Goal: Information Seeking & Learning: Learn about a topic

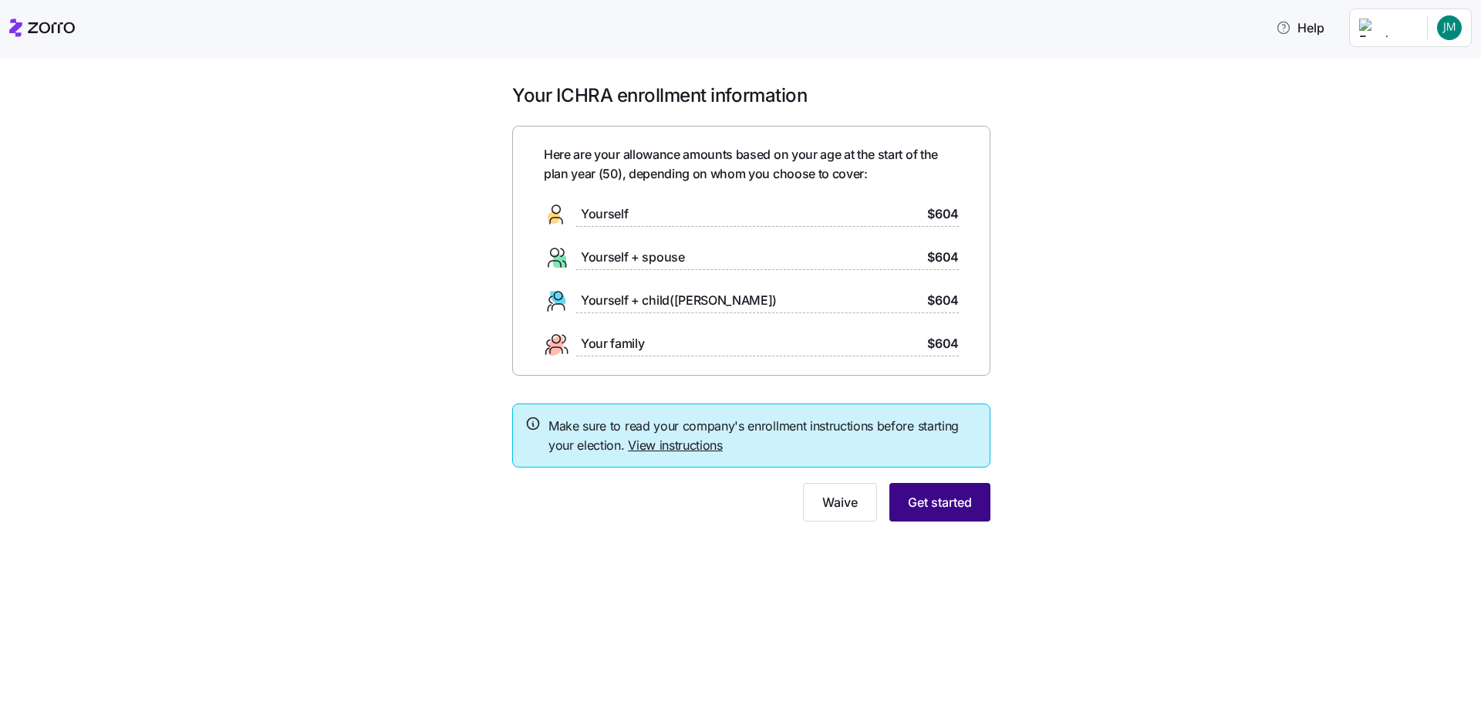
click at [948, 505] on span "Get started" at bounding box center [940, 502] width 64 height 19
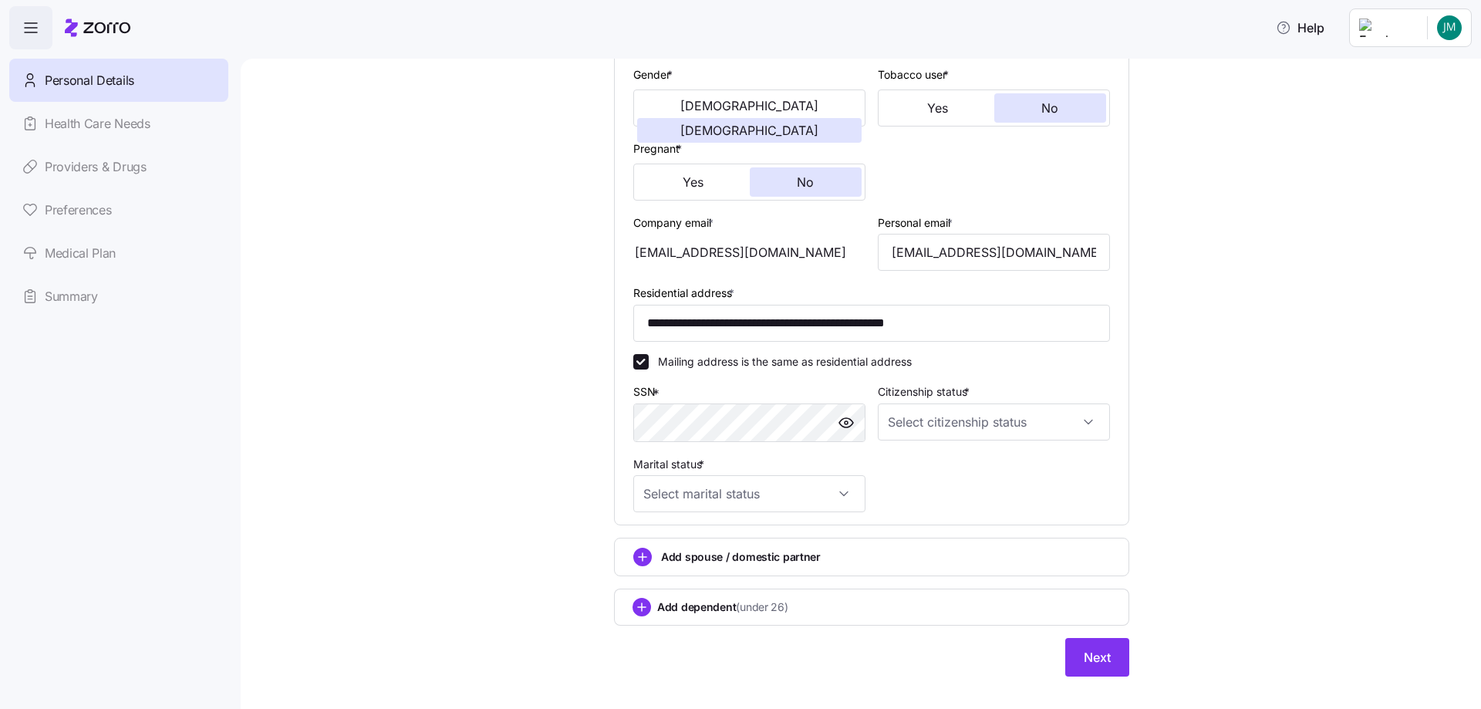
scroll to position [308, 0]
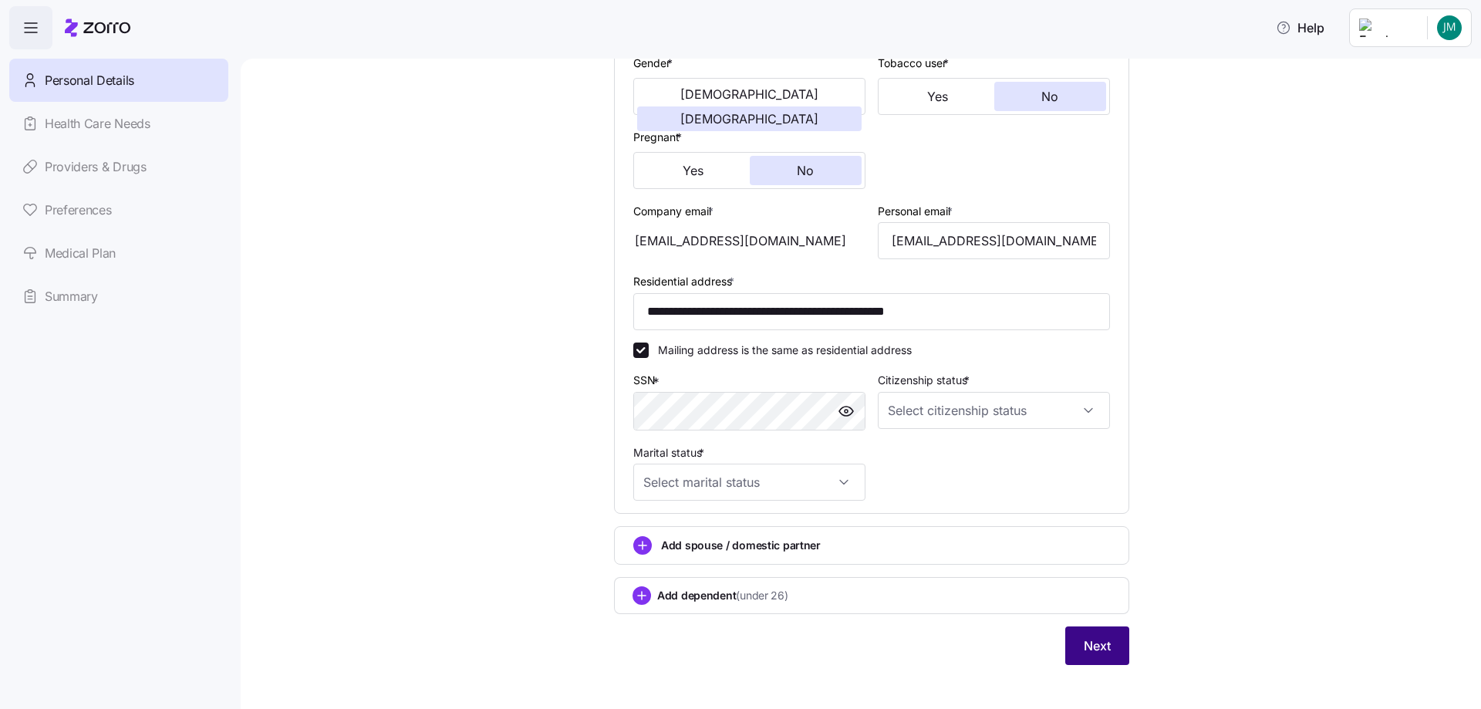
click at [1101, 645] on span "Next" at bounding box center [1096, 645] width 27 height 19
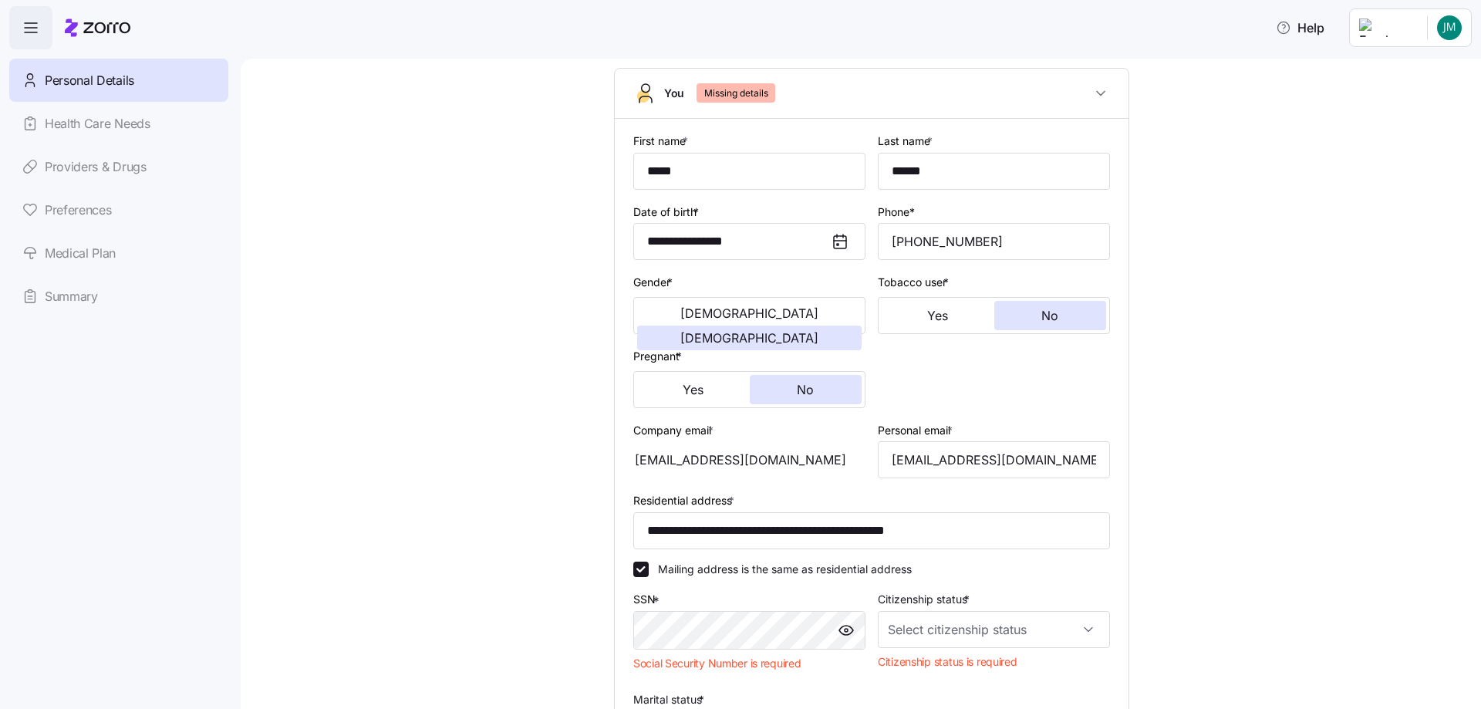
scroll to position [0, 0]
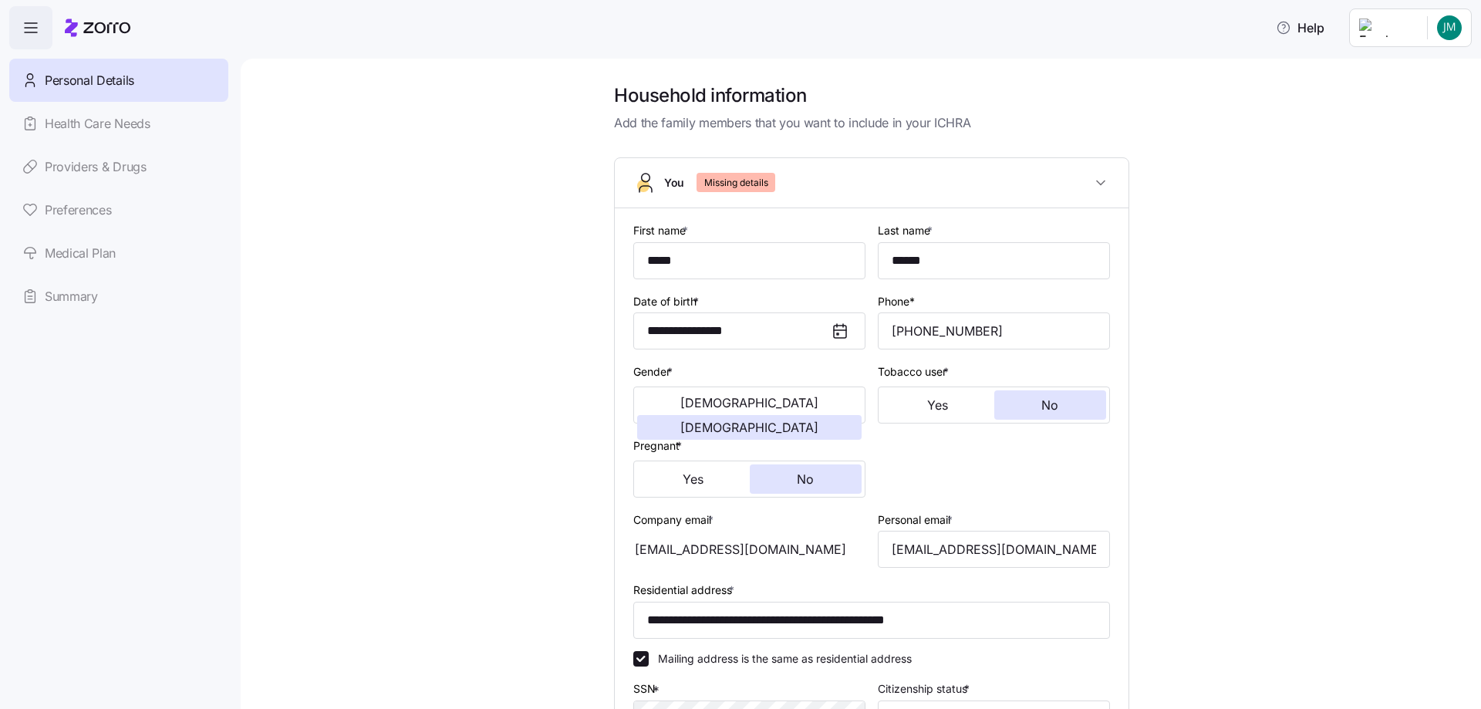
click at [96, 256] on link "Medical Plan" at bounding box center [118, 252] width 219 height 43
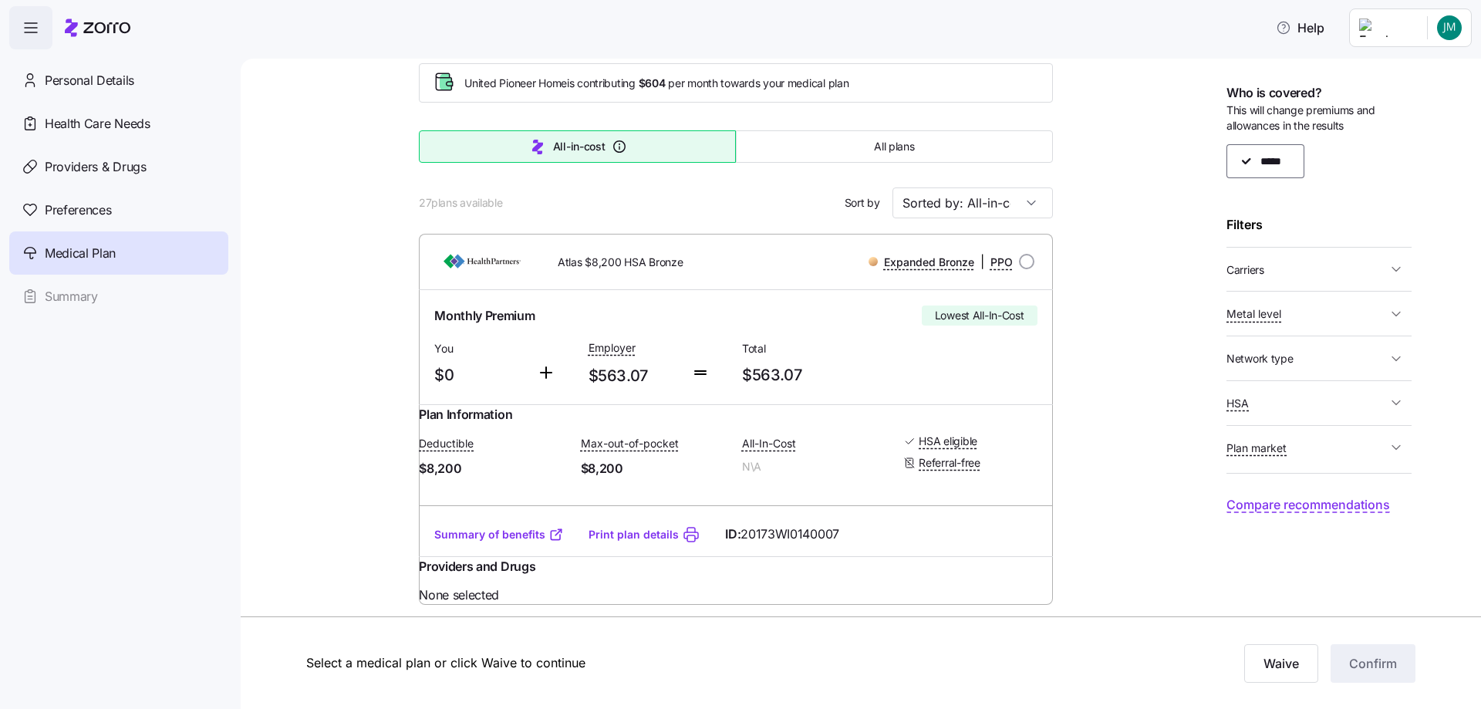
scroll to position [154, 0]
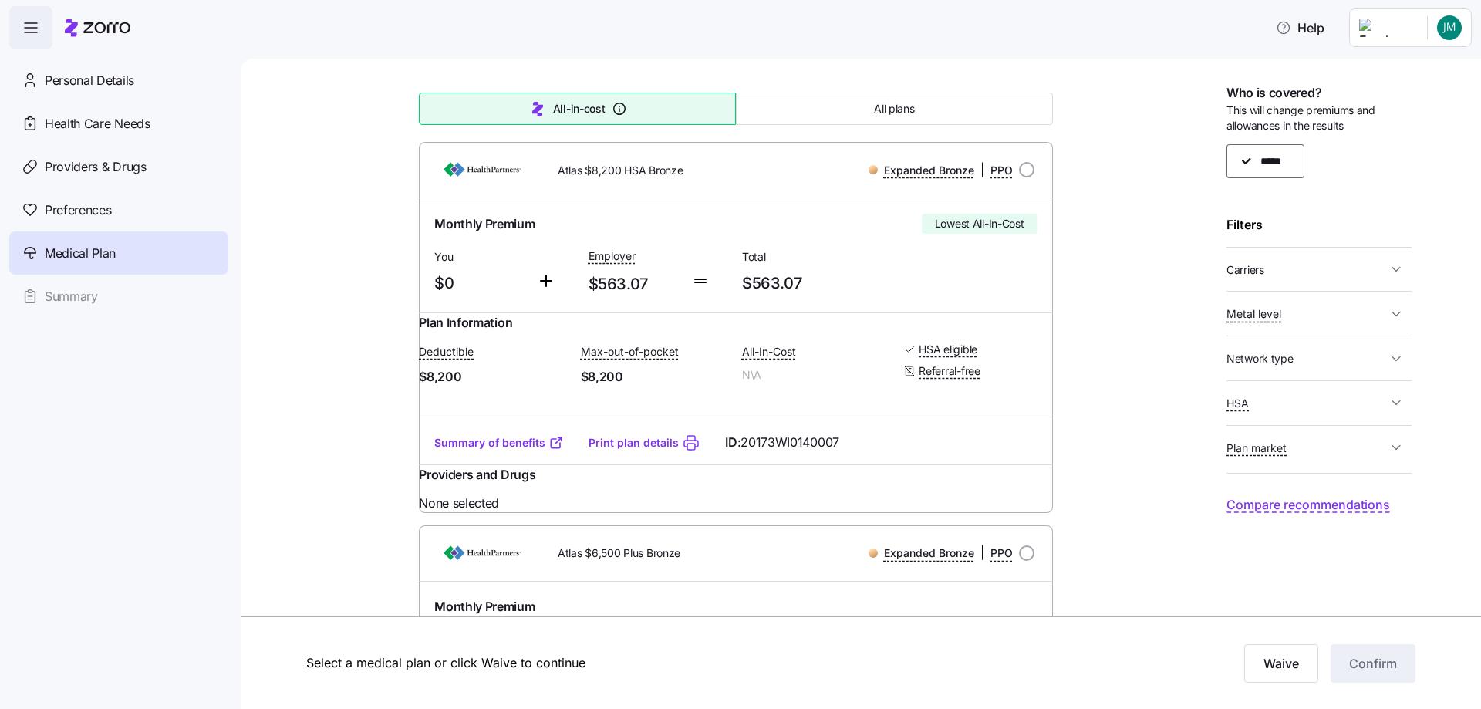
click at [465, 450] on link "Summary of benefits" at bounding box center [499, 442] width 130 height 15
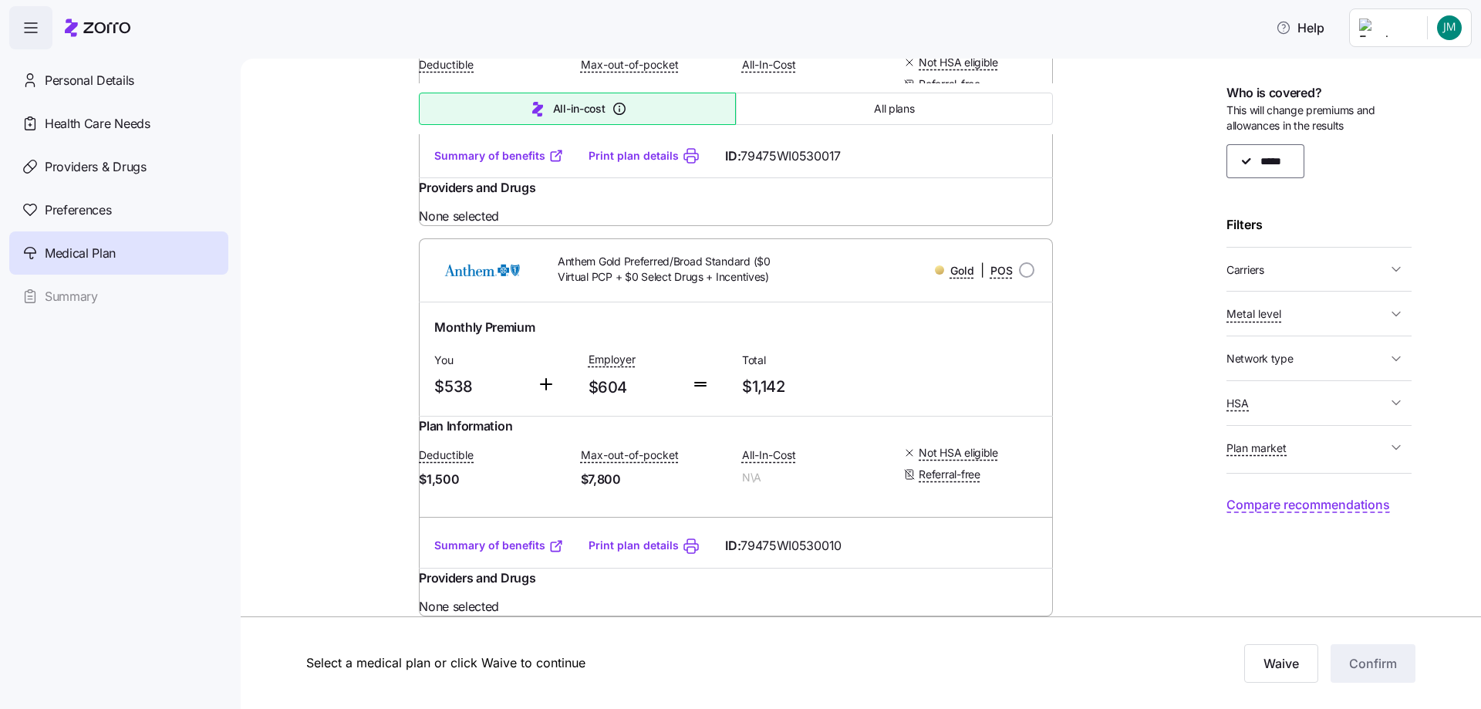
scroll to position [11104, 0]
click at [491, 163] on link "Summary of benefits" at bounding box center [499, 155] width 130 height 15
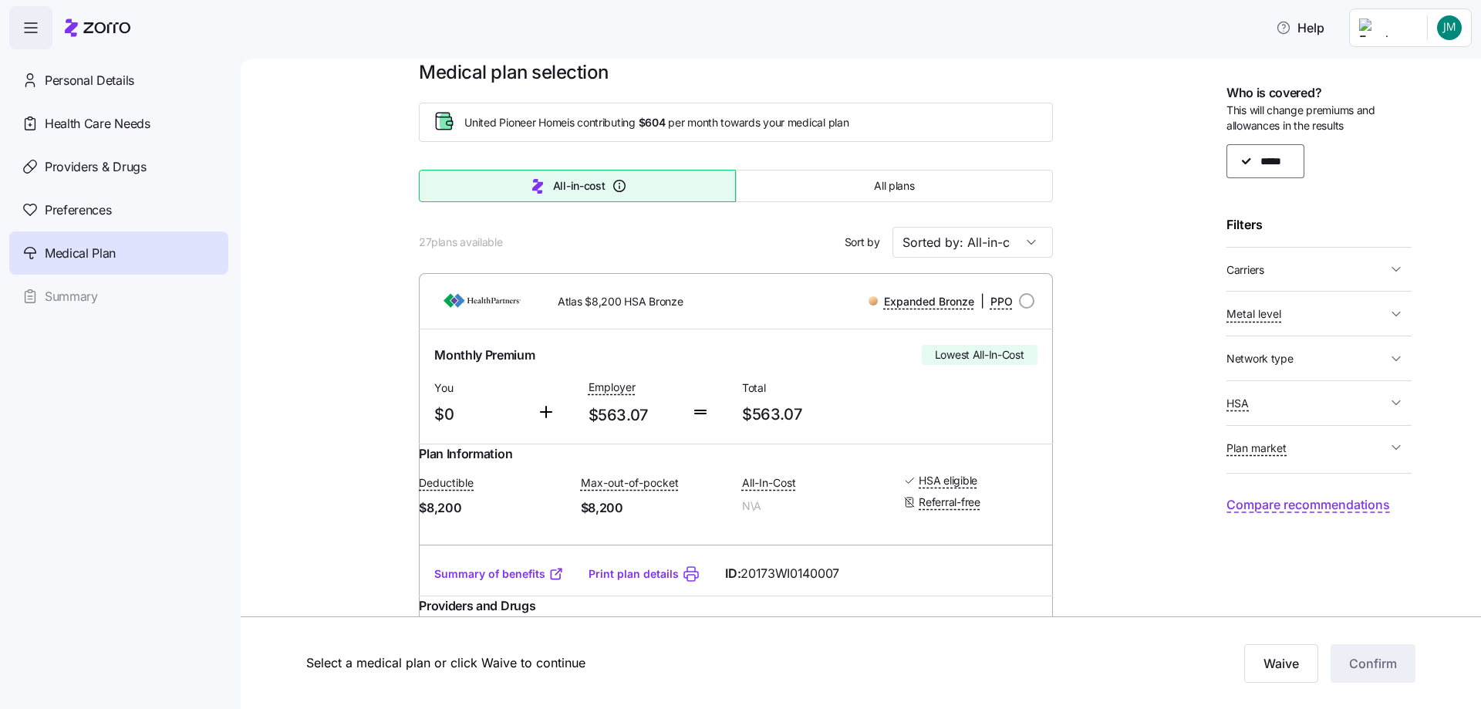
scroll to position [0, 0]
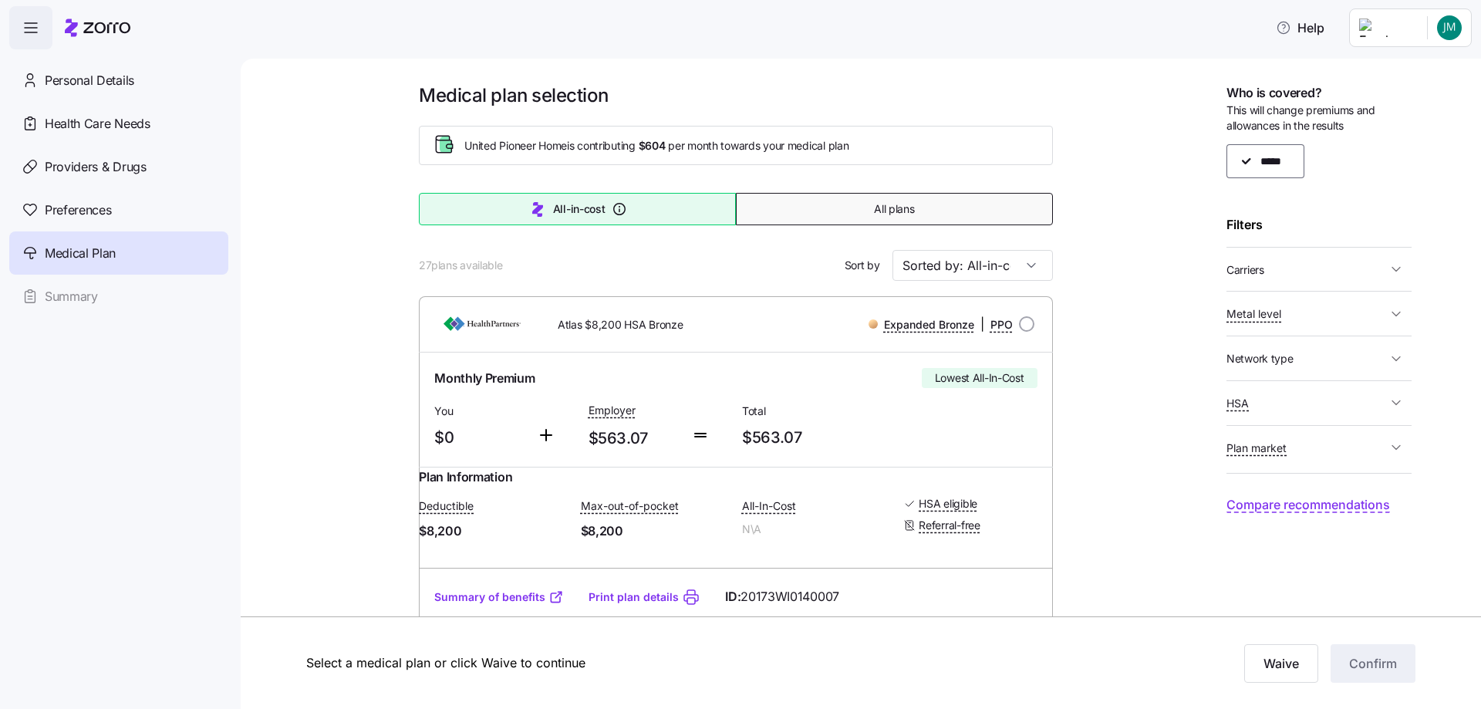
click at [894, 217] on span "All plans" at bounding box center [894, 208] width 40 height 15
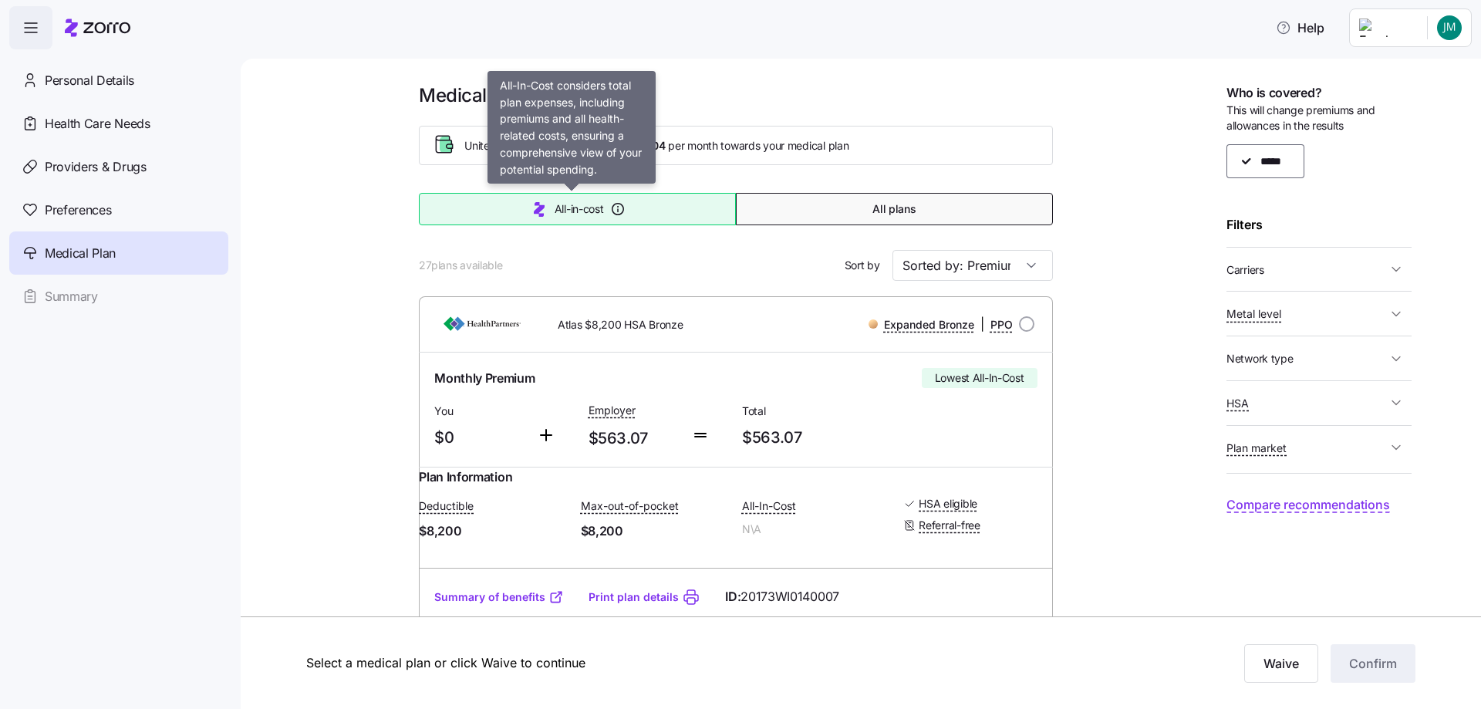
click at [603, 207] on button "All-in-cost" at bounding box center [577, 209] width 317 height 32
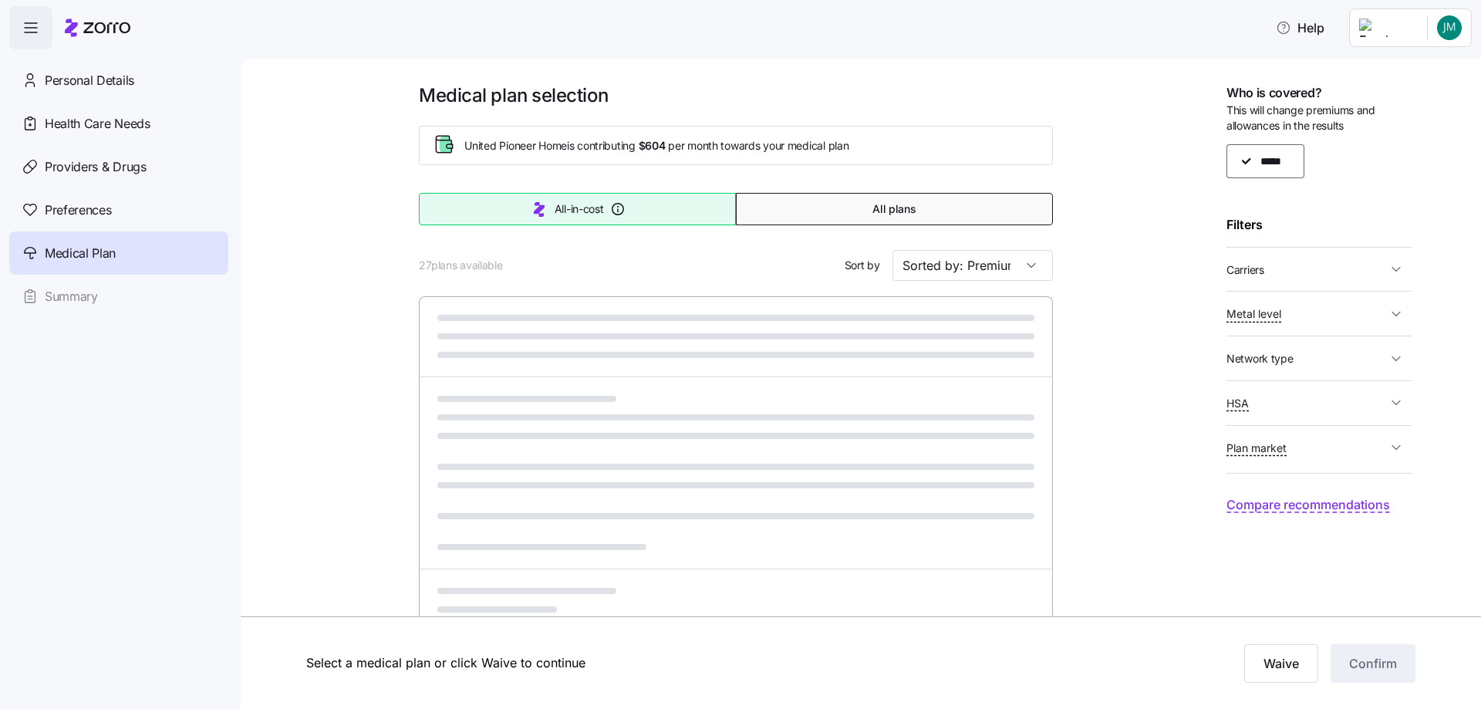
type input "Sorted by: All-in-cost"
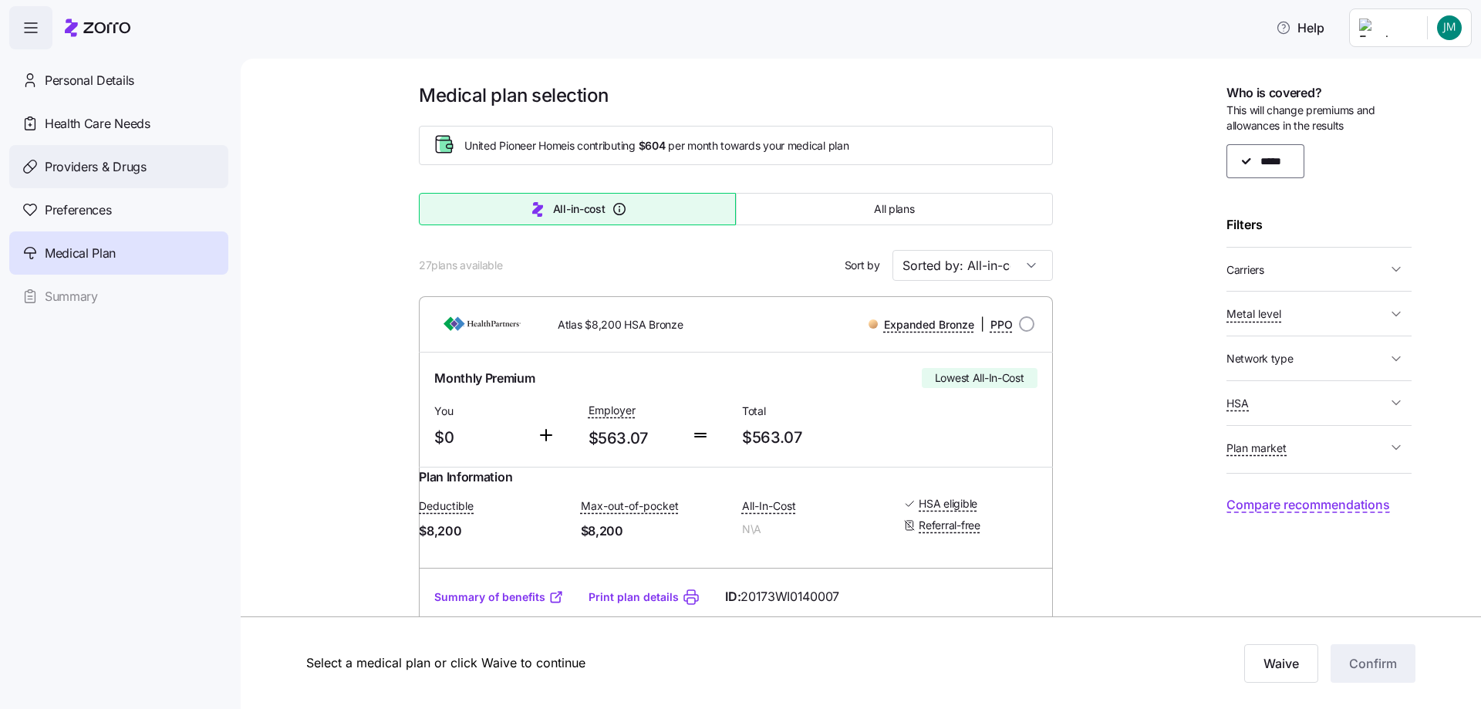
click at [96, 170] on span "Providers & Drugs" at bounding box center [96, 166] width 102 height 19
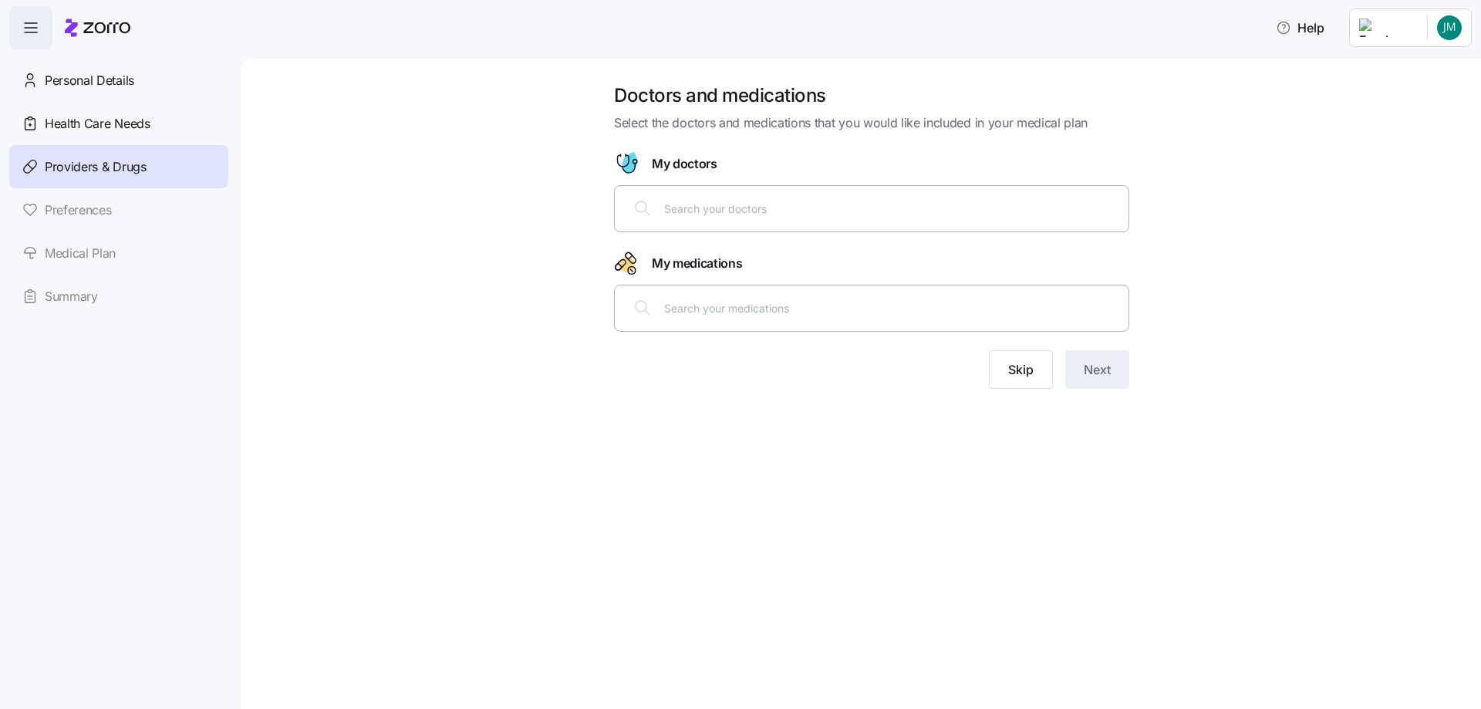
click at [699, 217] on div at bounding box center [871, 208] width 495 height 37
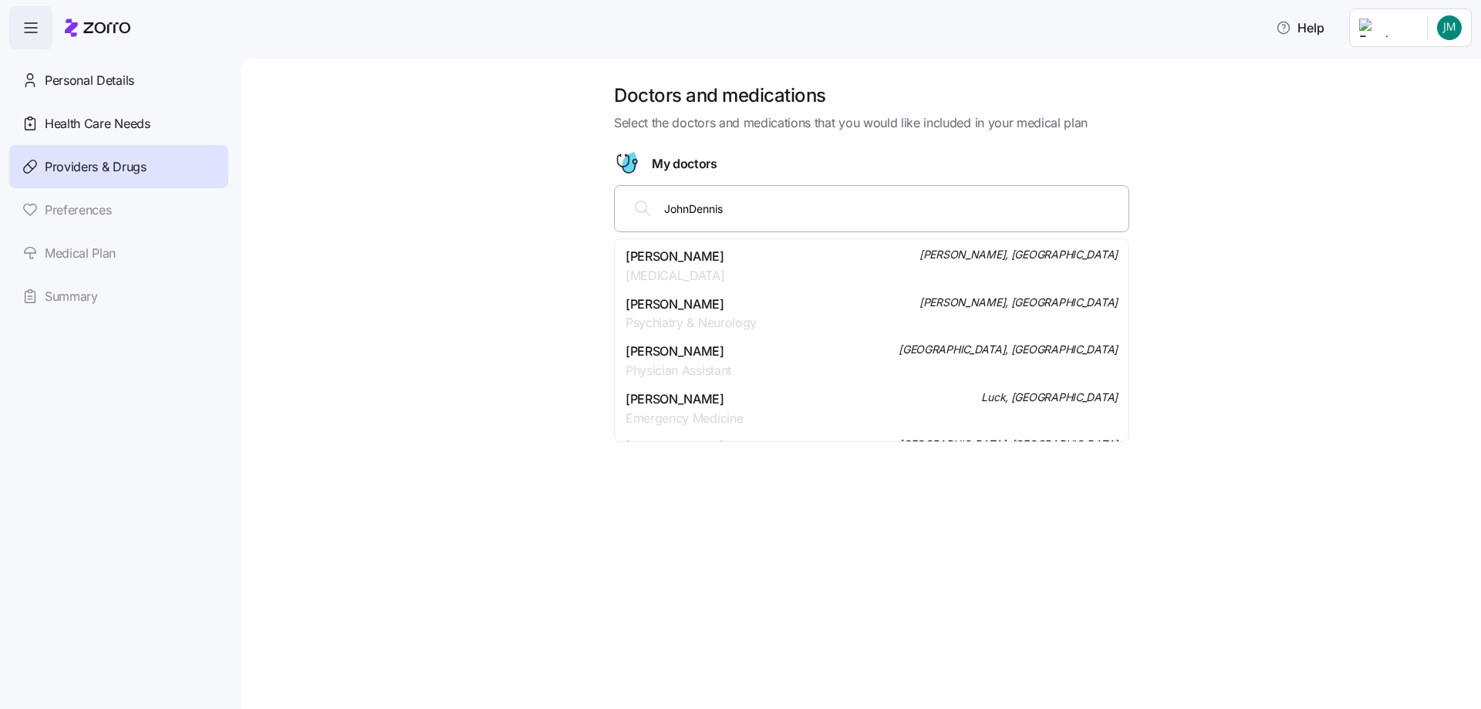
type input "John Dennis"
click at [700, 257] on span "Mr. Jonn B. Dinnies" at bounding box center [678, 256] width 106 height 19
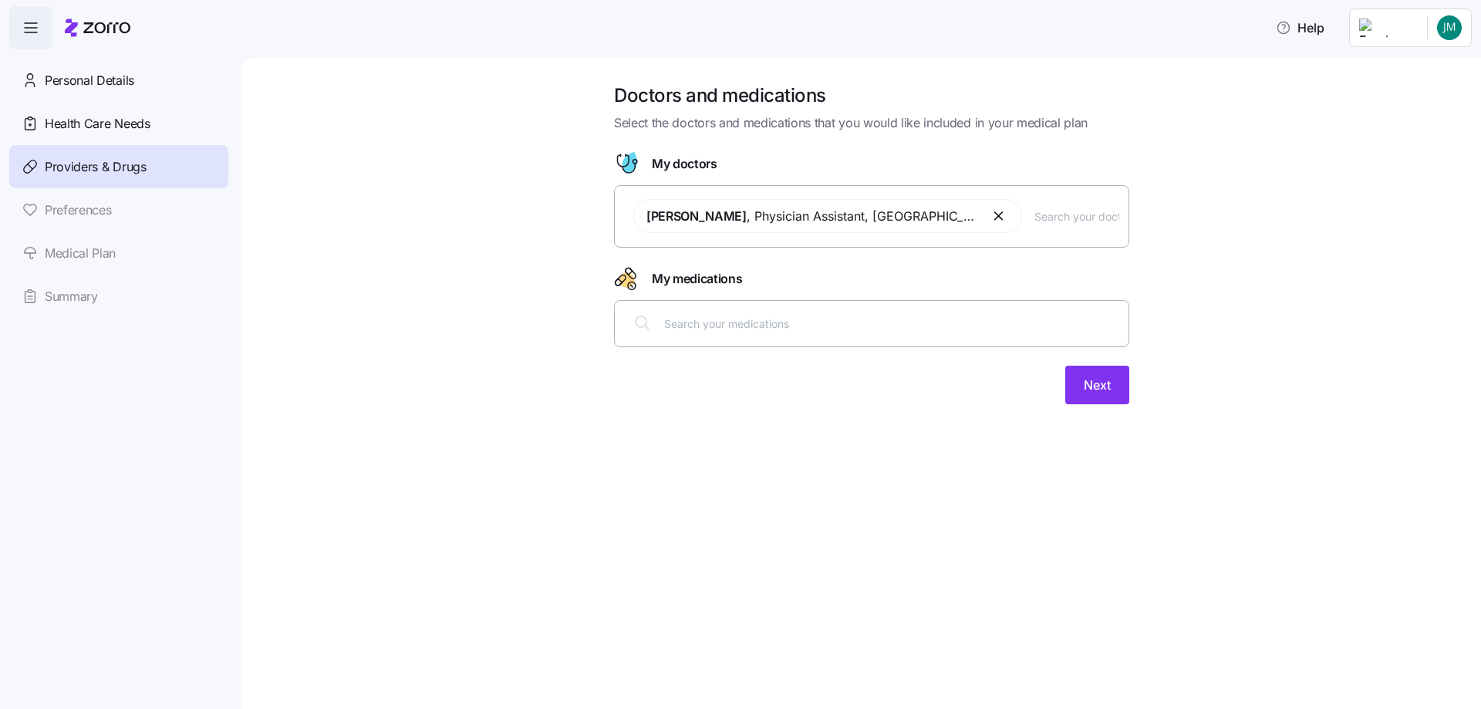
click at [706, 328] on input "text" at bounding box center [891, 323] width 455 height 17
click at [692, 327] on input "text" at bounding box center [891, 323] width 455 height 17
paste input "Clotrimazole and betamethasone topical combination"
type input "Clotrimazole and betamethasone topical combination"
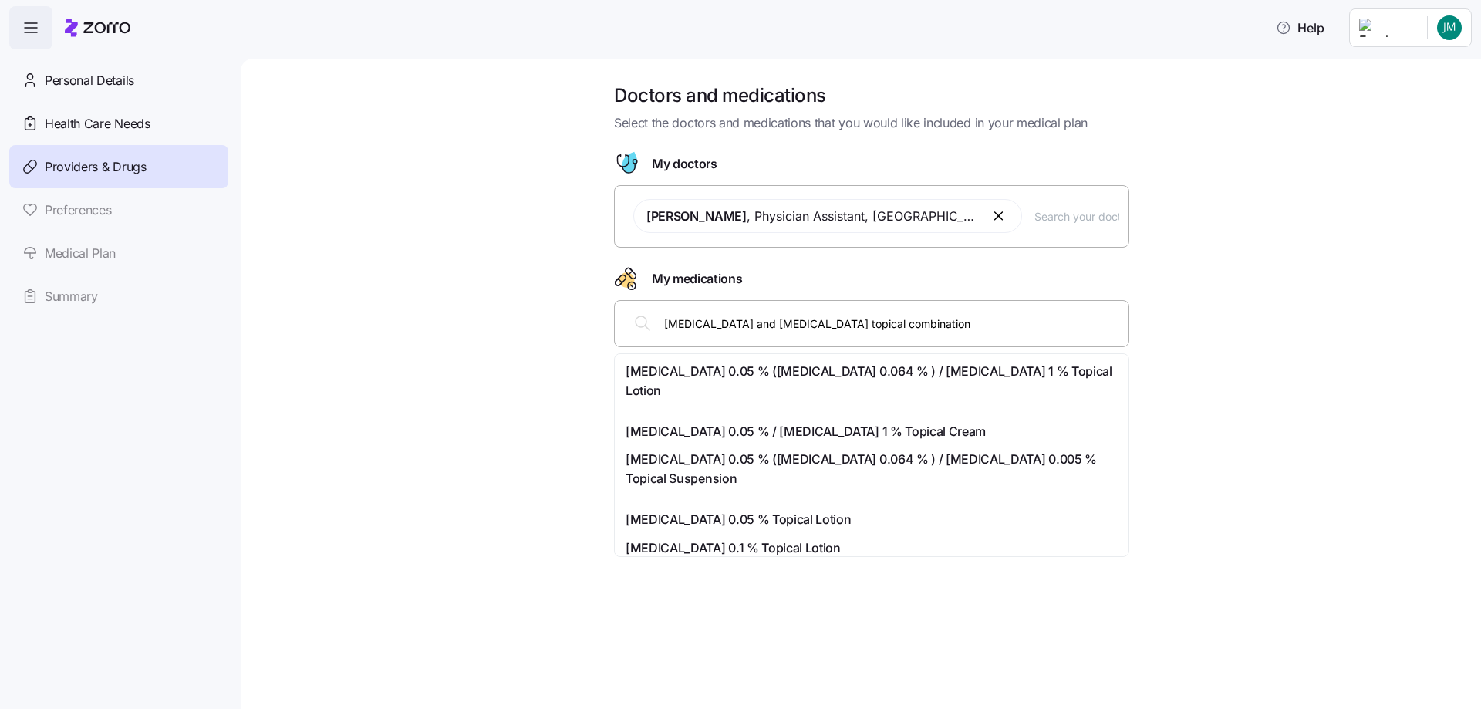
click at [675, 373] on span "Betamethasone 0.05 % (betamethasone Dipropionate 0.064 % ) / Clotrimazole 1 % T…" at bounding box center [871, 381] width 492 height 39
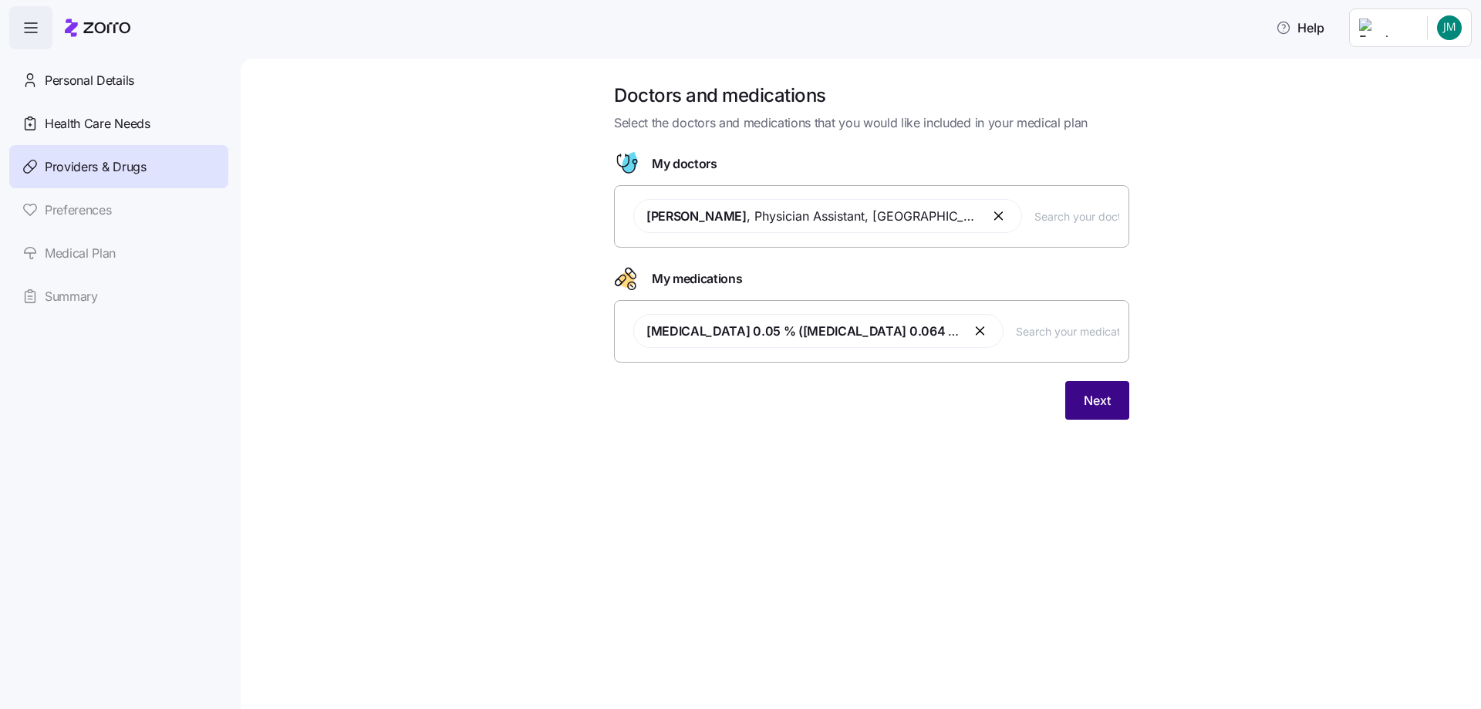
click at [1098, 395] on span "Next" at bounding box center [1096, 400] width 27 height 19
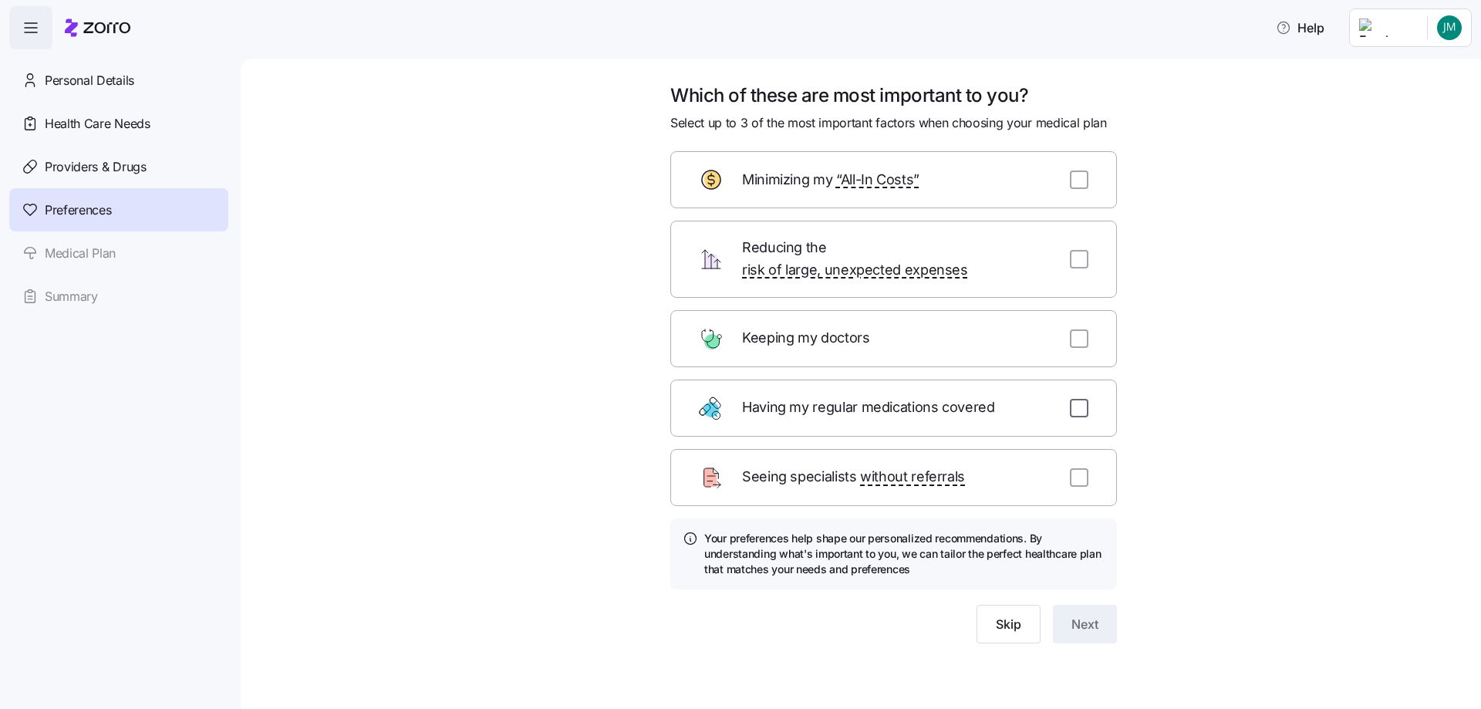
click at [1076, 399] on input "checkbox" at bounding box center [1079, 408] width 19 height 19
checkbox input "true"
click at [1076, 329] on input "checkbox" at bounding box center [1079, 338] width 19 height 19
checkbox input "true"
click at [1083, 180] on input "checkbox" at bounding box center [1079, 179] width 19 height 19
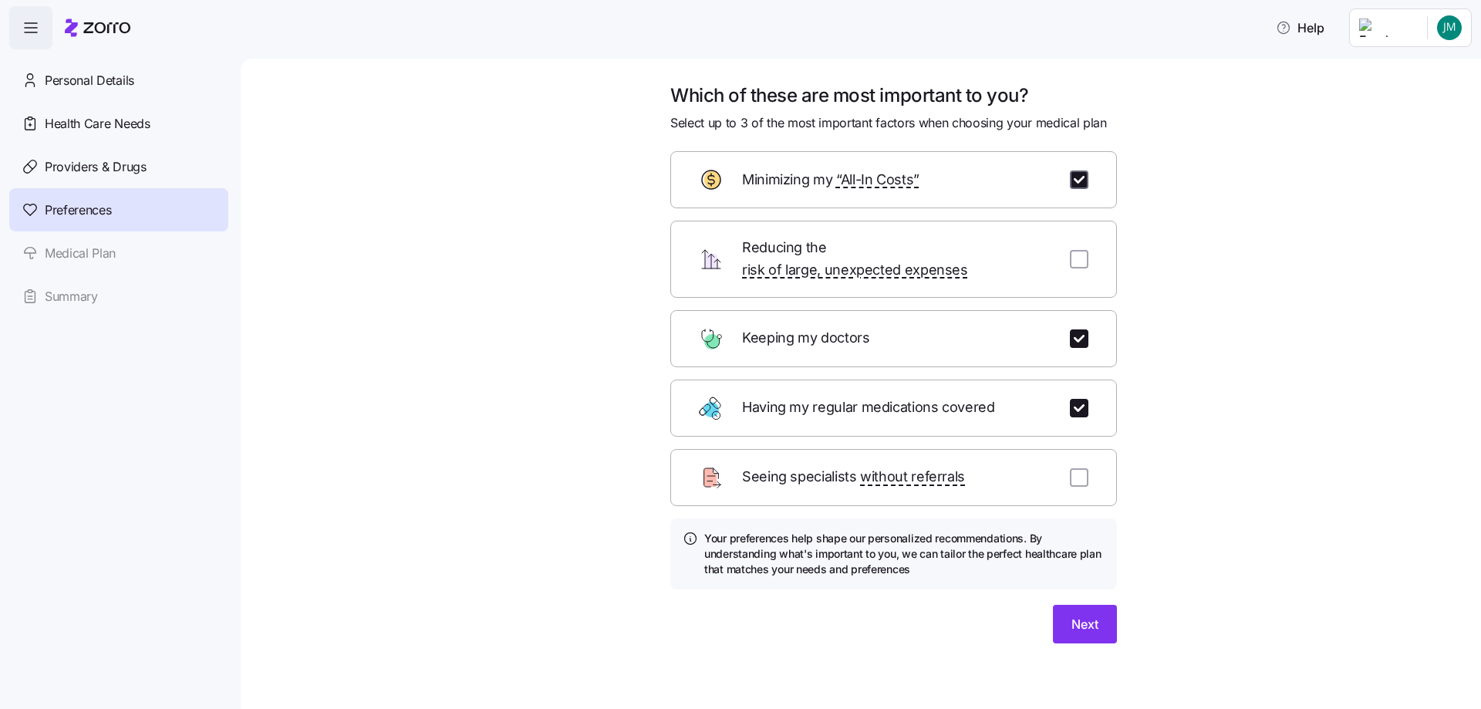
checkbox input "true"
click at [1097, 615] on span "Next" at bounding box center [1084, 624] width 27 height 19
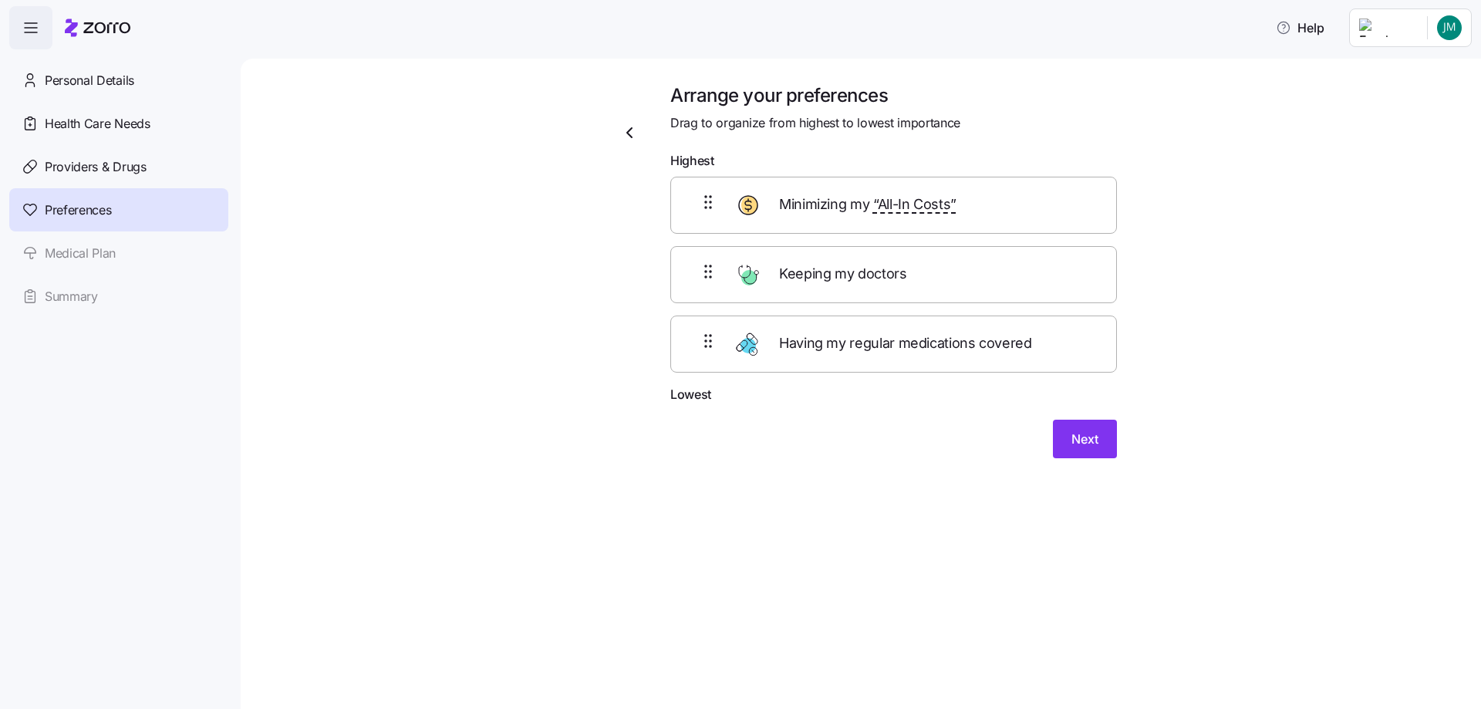
click at [1012, 296] on div "Keeping my doctors" at bounding box center [893, 274] width 446 height 57
click at [774, 288] on div "Keeping my doctors" at bounding box center [893, 274] width 446 height 57
click at [1069, 436] on button "Next" at bounding box center [1085, 438] width 64 height 39
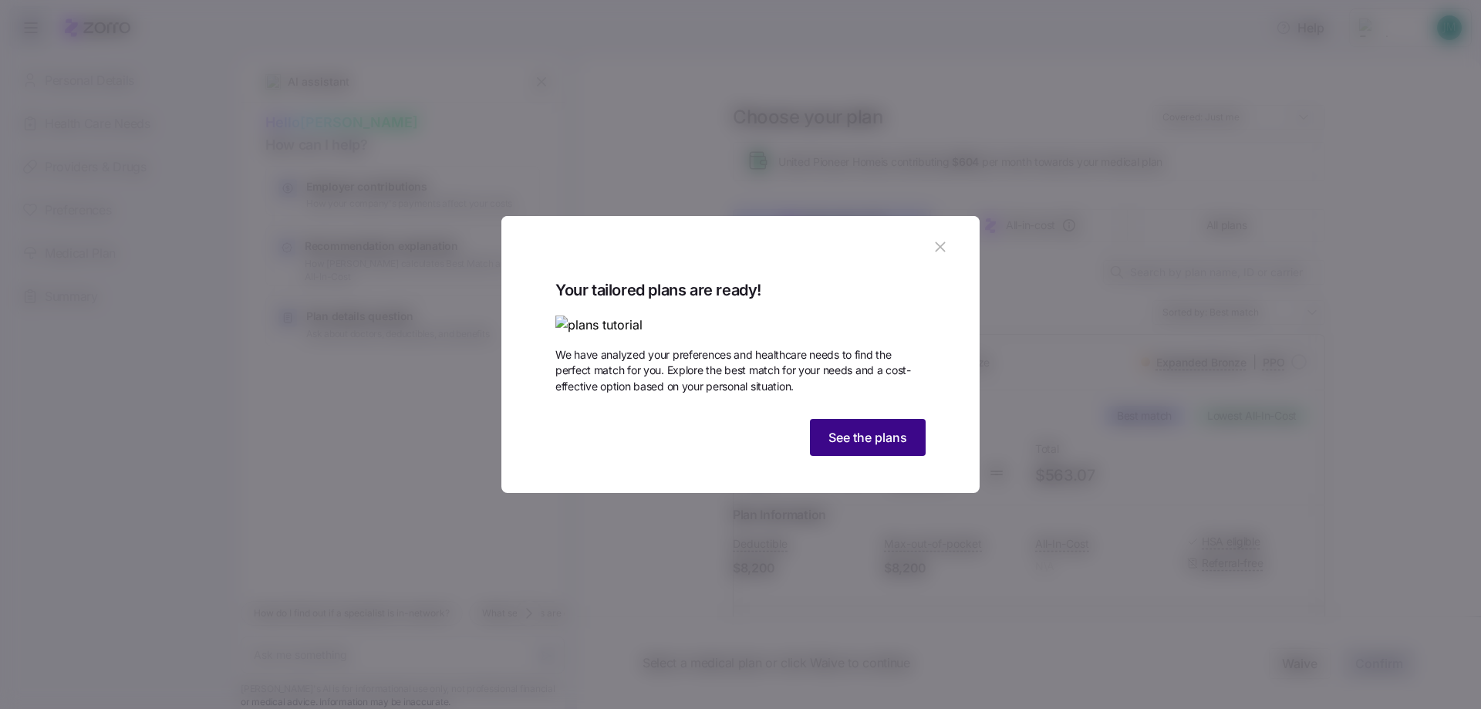
click at [876, 446] on span "See the plans" at bounding box center [867, 437] width 79 height 19
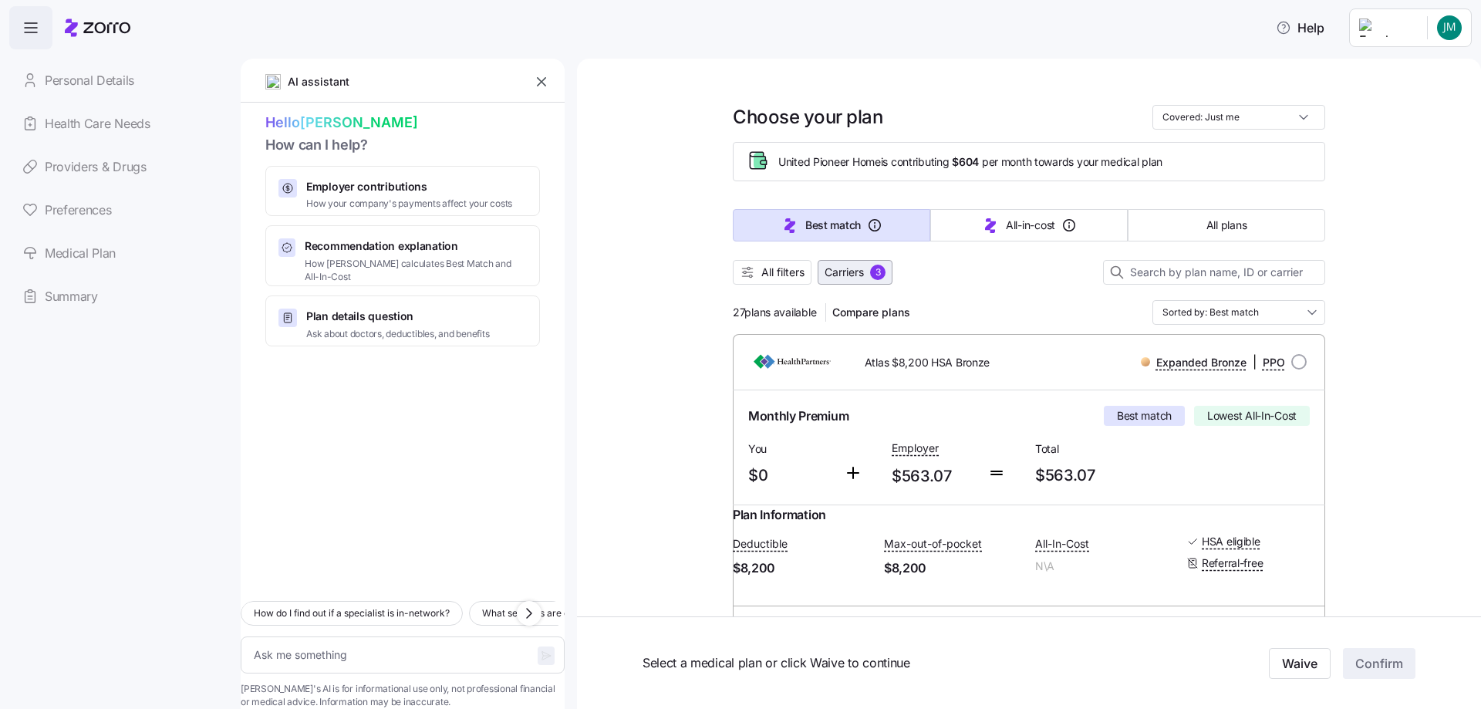
click at [843, 278] on span "Carriers" at bounding box center [843, 271] width 39 height 15
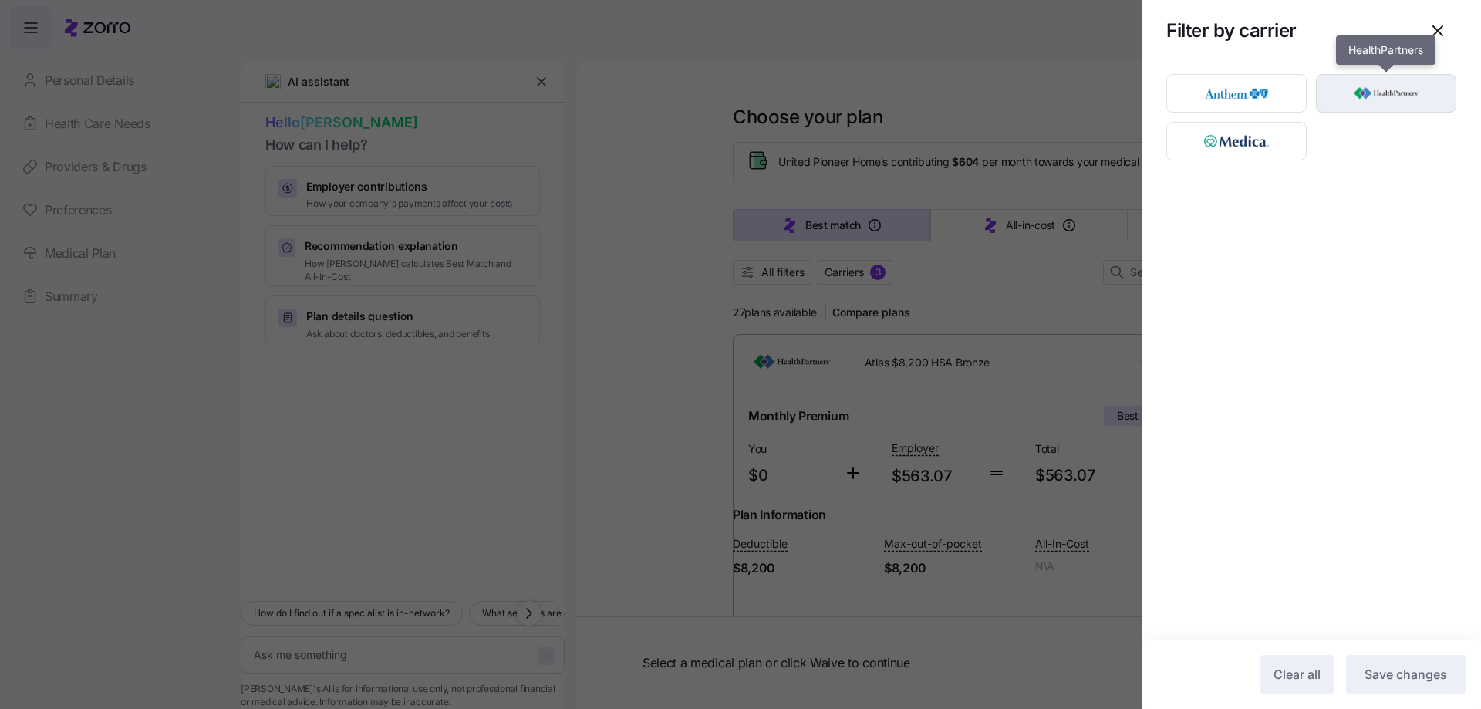
click at [1353, 99] on img "button" at bounding box center [1385, 93] width 113 height 31
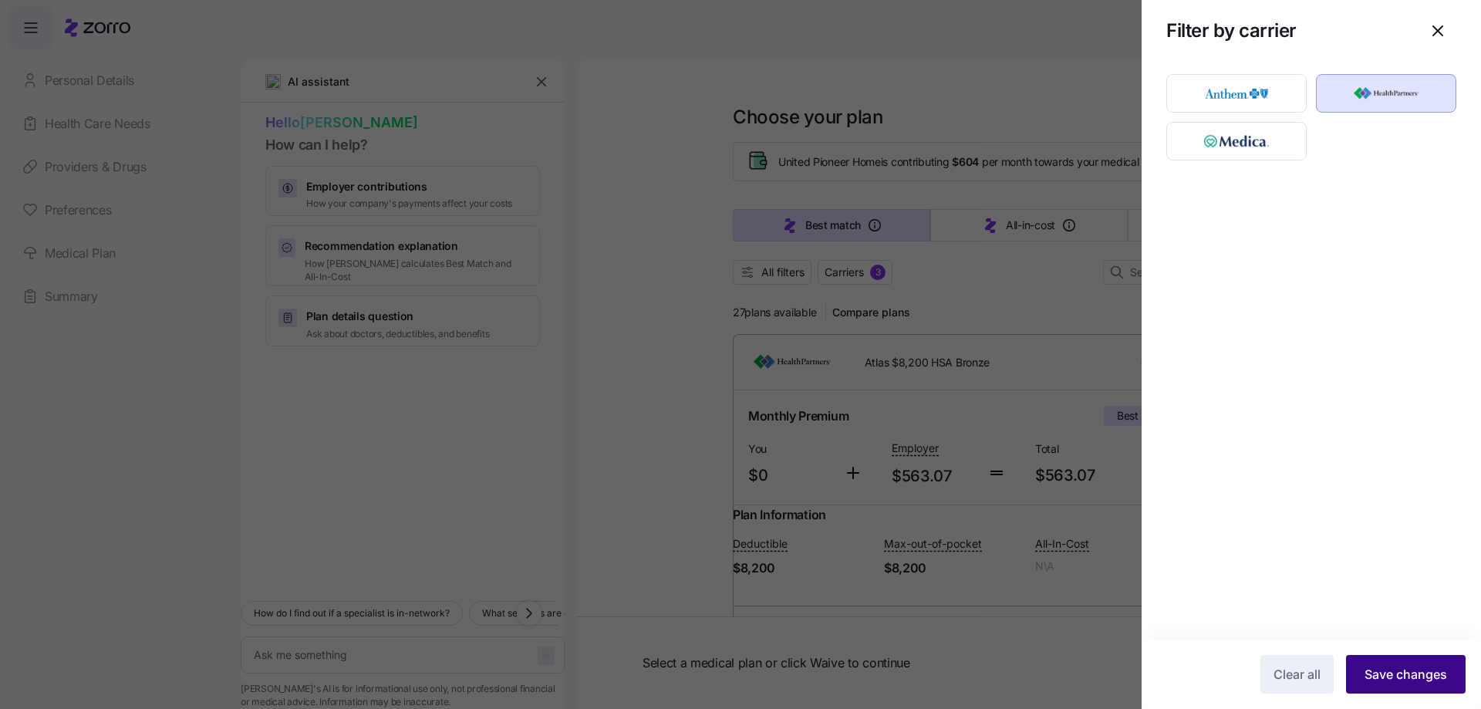
click at [1371, 667] on span "Save changes" at bounding box center [1405, 674] width 83 height 19
type textarea "x"
